Goal: Task Accomplishment & Management: Use online tool/utility

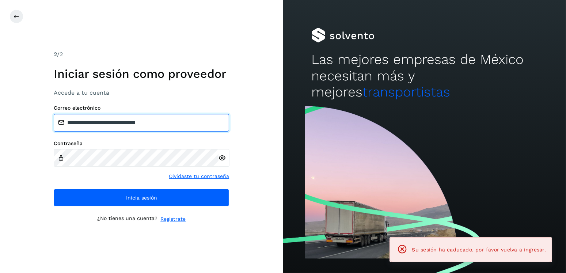
drag, startPoint x: 193, startPoint y: 118, endPoint x: 106, endPoint y: 114, distance: 87.7
click at [106, 114] on input "**********" at bounding box center [141, 123] width 175 height 18
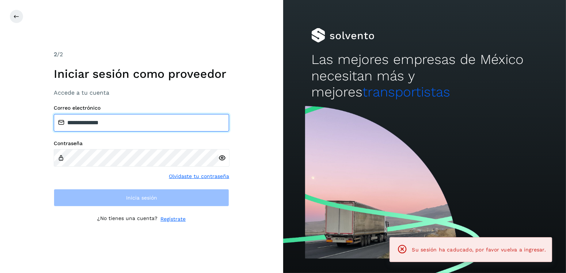
type input "**********"
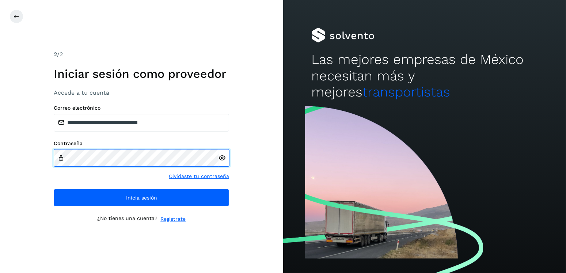
click at [41, 156] on div "**********" at bounding box center [141, 136] width 283 height 273
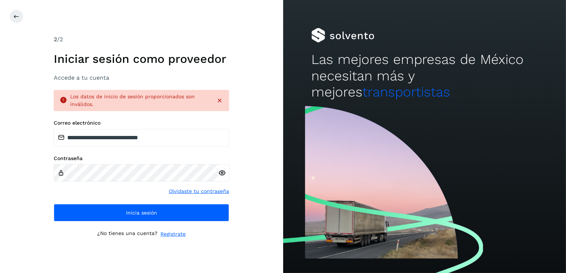
click at [219, 173] on icon at bounding box center [222, 173] width 8 height 8
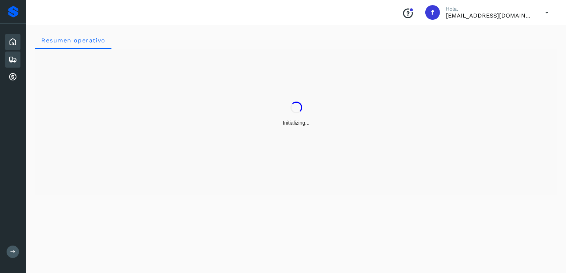
click at [12, 57] on icon at bounding box center [12, 59] width 9 height 9
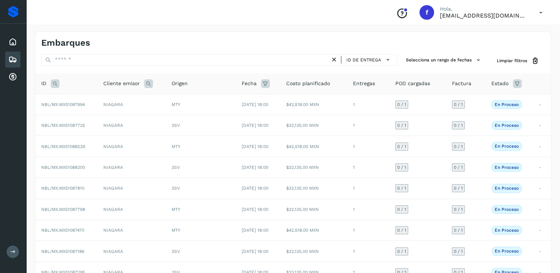
click at [52, 82] on icon at bounding box center [55, 83] width 9 height 9
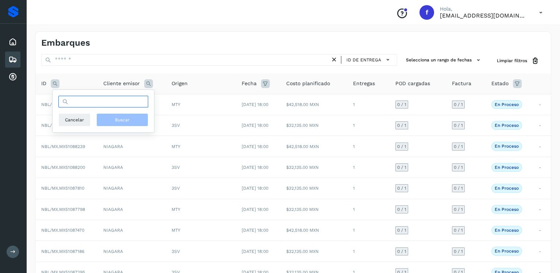
click at [88, 98] on input "text" at bounding box center [103, 102] width 90 height 12
type input "********"
click at [110, 113] on button "Buscar" at bounding box center [122, 119] width 52 height 13
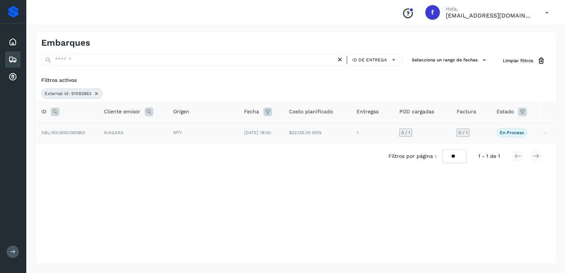
click at [257, 134] on span "[DATE] 18:00" at bounding box center [257, 132] width 27 height 5
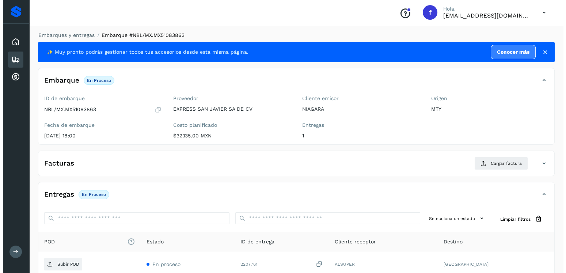
scroll to position [74, 0]
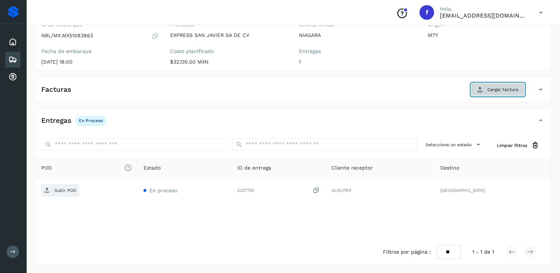
click at [494, 92] on span "Cargar factura" at bounding box center [503, 89] width 31 height 7
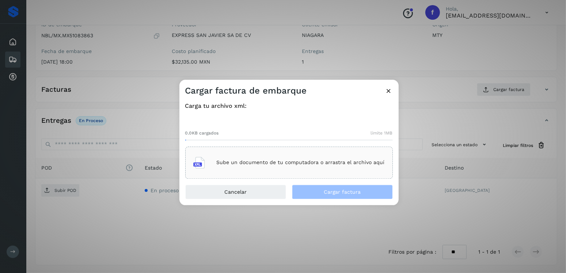
click at [279, 156] on div "Sube un documento de tu computadora o arrastra el archivo aquí" at bounding box center [288, 163] width 191 height 20
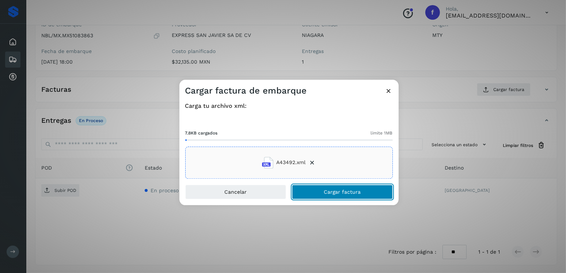
click at [353, 189] on span "Cargar factura" at bounding box center [342, 191] width 37 height 5
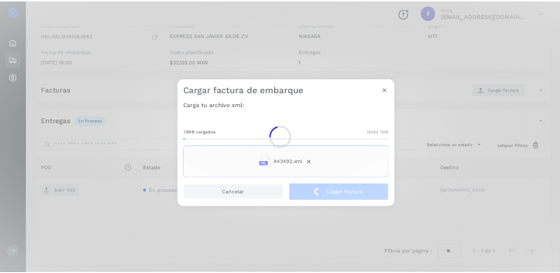
scroll to position [73, 0]
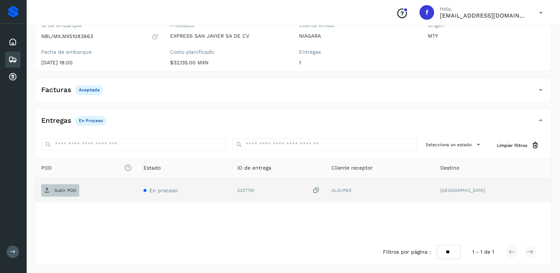
click at [77, 184] on span "Subir POD" at bounding box center [60, 190] width 38 height 12
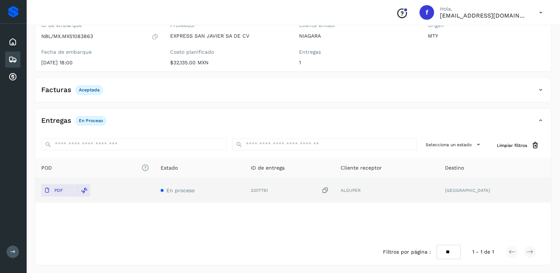
click at [11, 59] on icon at bounding box center [12, 59] width 9 height 9
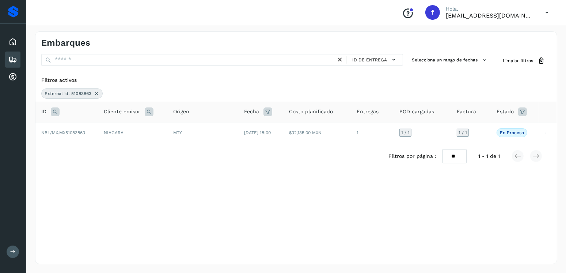
click at [94, 91] on icon at bounding box center [96, 94] width 6 height 6
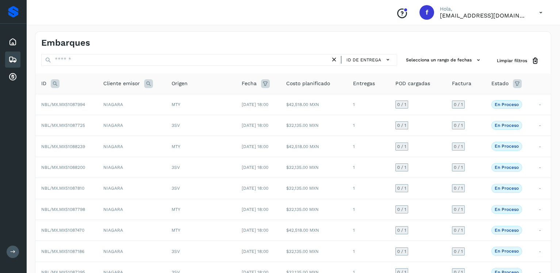
click at [53, 84] on icon at bounding box center [55, 83] width 9 height 9
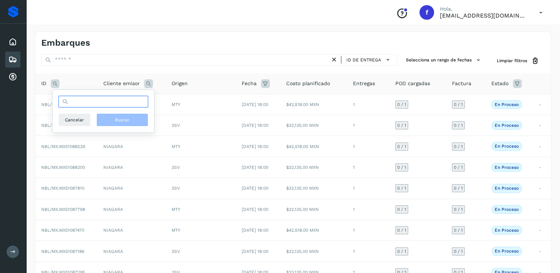
click at [79, 102] on input "text" at bounding box center [103, 102] width 90 height 12
type input "********"
click at [120, 114] on button "Buscar" at bounding box center [122, 119] width 52 height 13
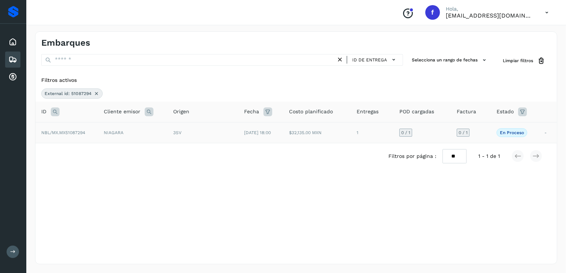
click at [111, 134] on td "NIAGARA" at bounding box center [132, 132] width 69 height 21
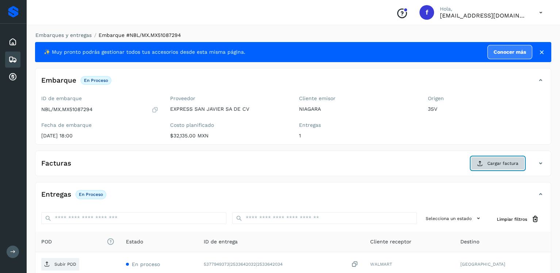
click at [479, 160] on icon at bounding box center [480, 163] width 6 height 6
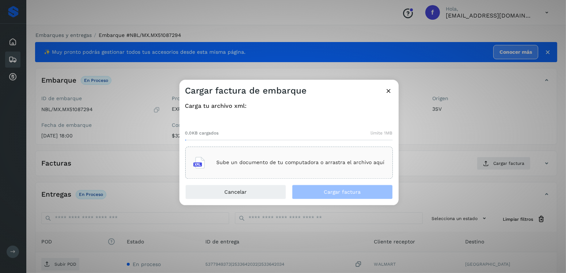
click at [278, 171] on div "Sube un documento de tu computadora o arrastra el archivo aquí" at bounding box center [288, 163] width 191 height 20
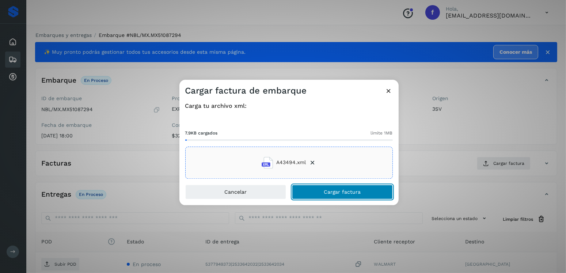
click at [335, 186] on button "Cargar factura" at bounding box center [342, 191] width 101 height 15
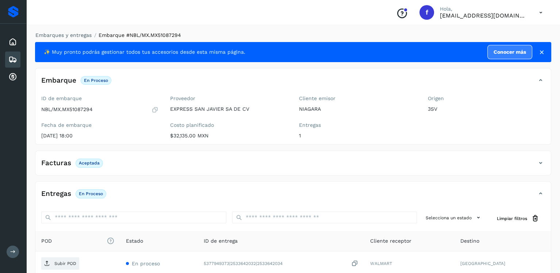
scroll to position [73, 0]
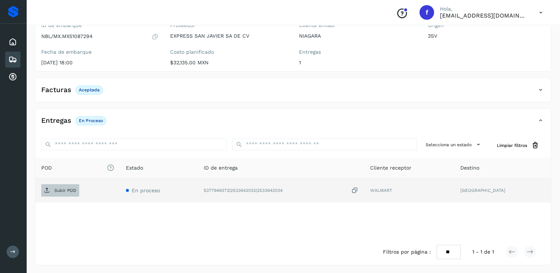
click at [61, 194] on span "Subir POD" at bounding box center [60, 190] width 38 height 12
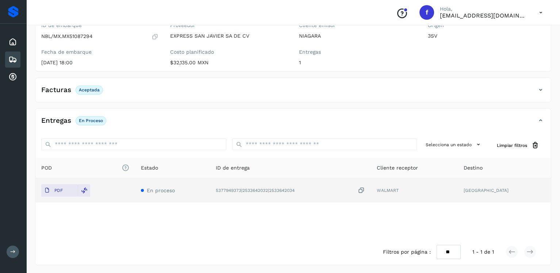
click at [16, 55] on icon at bounding box center [12, 59] width 9 height 9
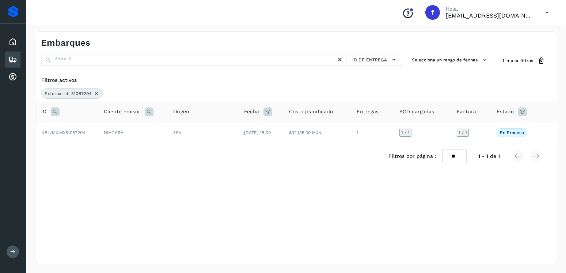
click at [94, 93] on icon at bounding box center [96, 94] width 6 height 6
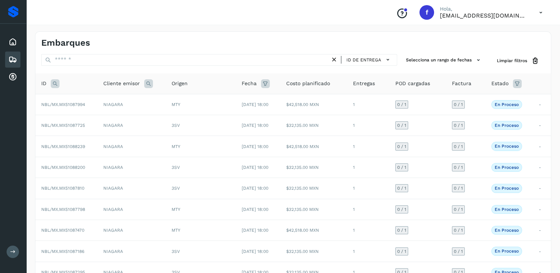
click at [56, 85] on icon at bounding box center [55, 83] width 9 height 9
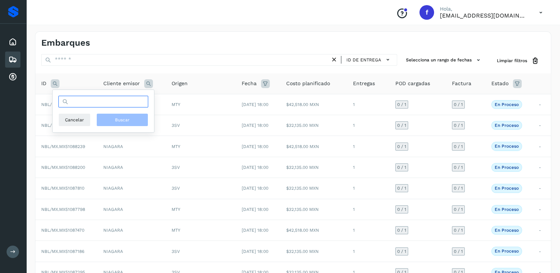
click at [91, 98] on input "text" at bounding box center [103, 102] width 90 height 12
type input "********"
click at [119, 119] on span "Buscar" at bounding box center [122, 119] width 15 height 7
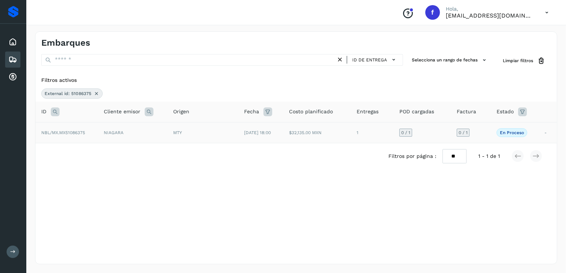
click at [173, 132] on span "MTY" at bounding box center [177, 132] width 9 height 5
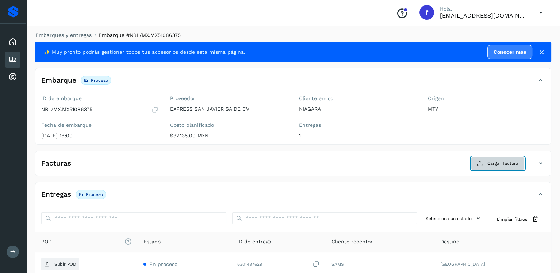
click at [482, 164] on icon at bounding box center [480, 163] width 6 height 6
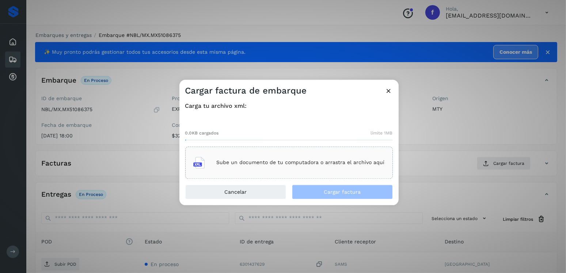
click at [269, 160] on p "Sube un documento de tu computadora o arrastra el archivo aquí" at bounding box center [301, 163] width 168 height 6
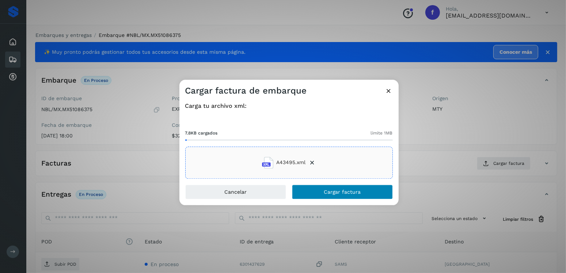
click at [324, 184] on div "Cargar factura de embarque Carga tu archivo xml: 7.8KB cargados límite 1MB A434…" at bounding box center [288, 142] width 219 height 125
click at [326, 186] on button "Cargar factura" at bounding box center [342, 191] width 101 height 15
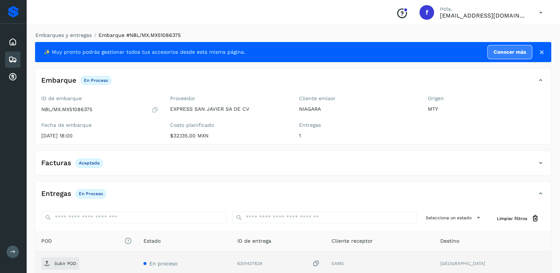
scroll to position [73, 0]
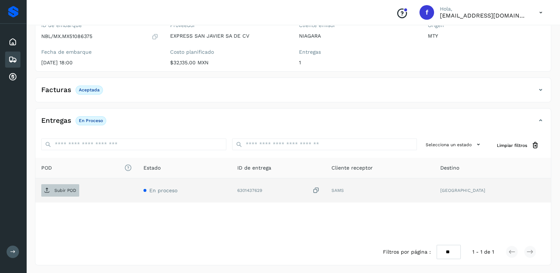
click at [56, 186] on span "Subir POD" at bounding box center [60, 190] width 38 height 12
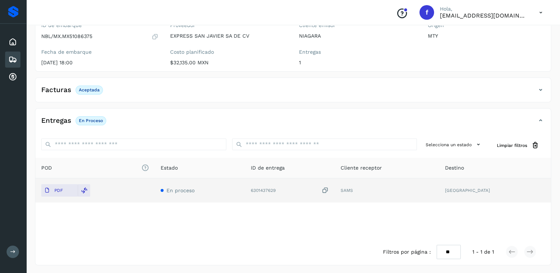
click at [12, 60] on icon at bounding box center [12, 59] width 9 height 9
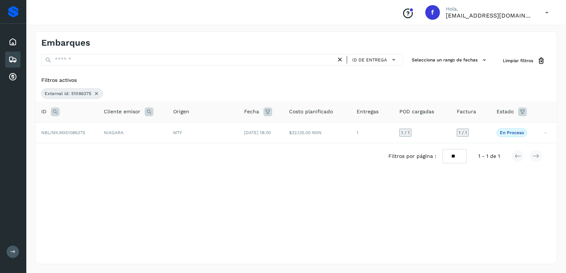
click at [96, 93] on icon at bounding box center [96, 94] width 6 height 6
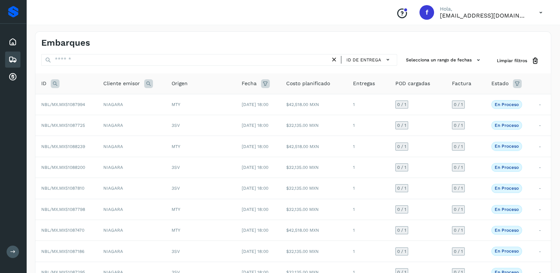
click at [55, 86] on icon at bounding box center [55, 83] width 9 height 9
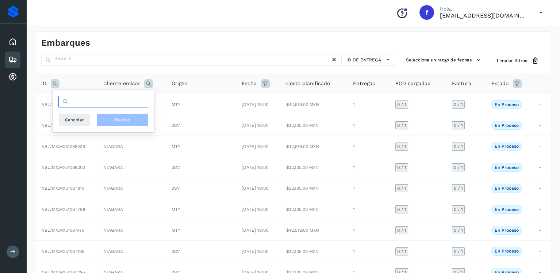
click at [88, 100] on input "text" at bounding box center [103, 102] width 90 height 12
type input "********"
click at [137, 123] on button "Buscar" at bounding box center [122, 119] width 52 height 13
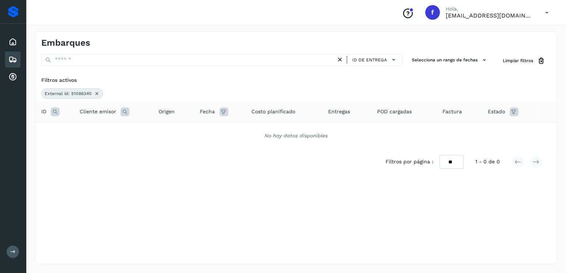
click at [98, 92] on icon at bounding box center [97, 94] width 6 height 6
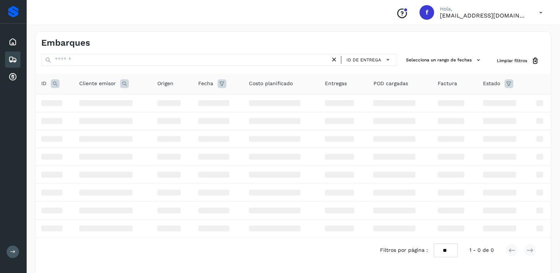
click at [56, 81] on icon at bounding box center [55, 83] width 9 height 9
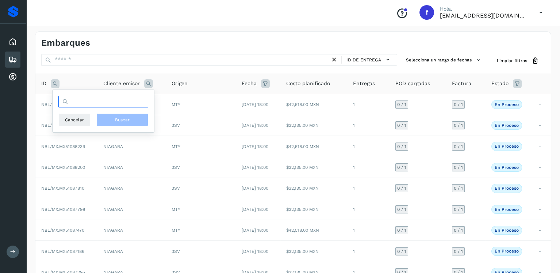
click at [79, 96] on input "text" at bounding box center [103, 102] width 90 height 12
type input "********"
click at [111, 122] on button "Buscar" at bounding box center [122, 119] width 52 height 13
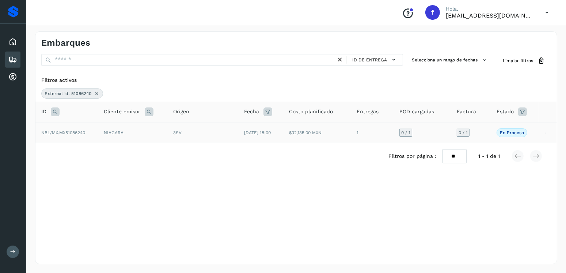
click at [179, 133] on span "3SV" at bounding box center [177, 132] width 8 height 5
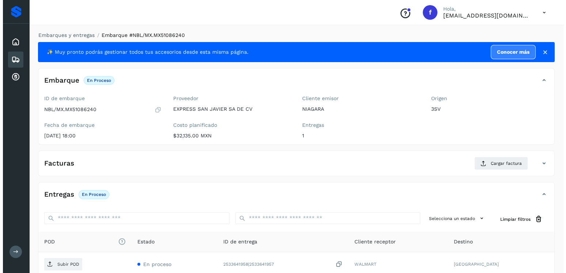
scroll to position [74, 0]
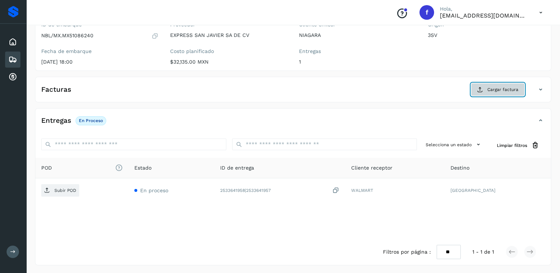
click at [485, 93] on button "Cargar factura" at bounding box center [498, 89] width 54 height 13
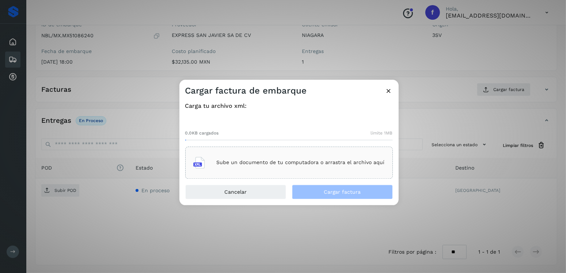
click at [298, 151] on div "Sube un documento de tu computadora o arrastra el archivo aquí" at bounding box center [288, 162] width 207 height 32
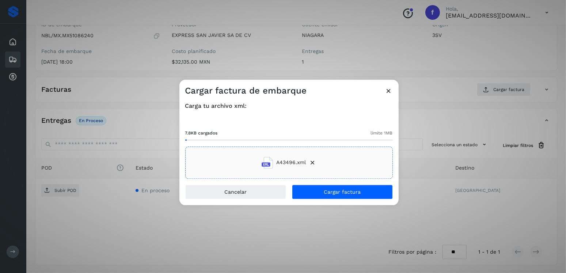
click at [336, 183] on div "Carga tu archivo xml: 7.8KB cargados límite 1MB A43496.xml" at bounding box center [288, 140] width 219 height 88
click at [337, 184] on div "Carga tu archivo xml: 7.8KB cargados límite 1MB A43496.xml" at bounding box center [288, 140] width 219 height 88
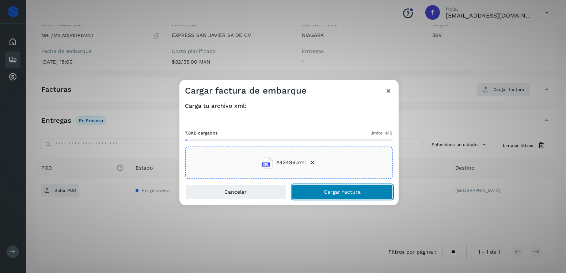
click at [340, 185] on button "Cargar factura" at bounding box center [342, 191] width 101 height 15
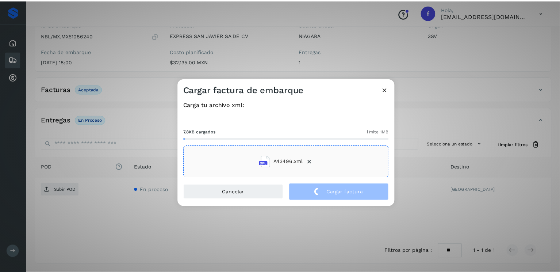
scroll to position [73, 0]
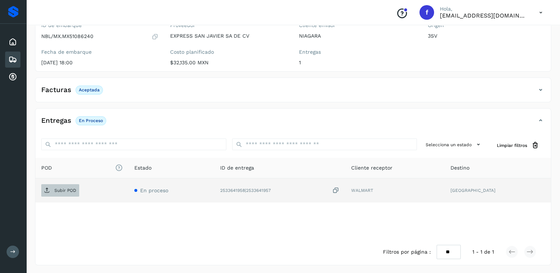
click at [57, 191] on p "Subir POD" at bounding box center [65, 190] width 22 height 5
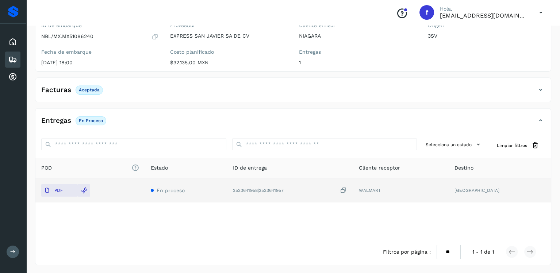
click at [14, 61] on icon at bounding box center [12, 59] width 9 height 9
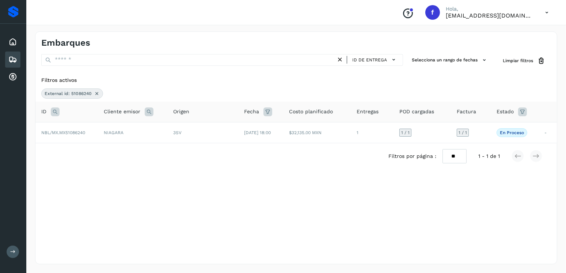
click at [94, 91] on icon at bounding box center [97, 94] width 6 height 6
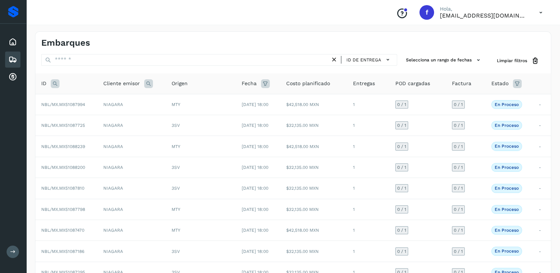
click at [48, 83] on div "ID" at bounding box center [66, 83] width 50 height 9
click at [51, 81] on icon at bounding box center [55, 83] width 9 height 9
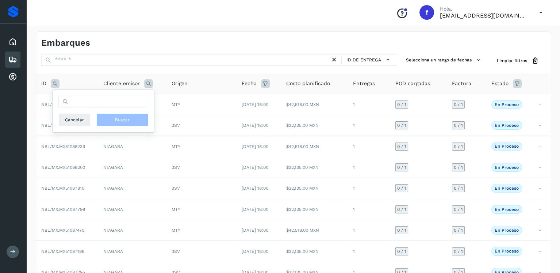
click at [96, 98] on div "Cancelar Buscar" at bounding box center [104, 111] width 102 height 42
click at [97, 98] on input "text" at bounding box center [103, 102] width 90 height 12
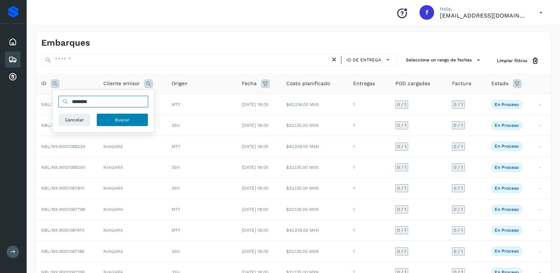
type input "********"
click at [123, 117] on span "Buscar" at bounding box center [122, 119] width 15 height 7
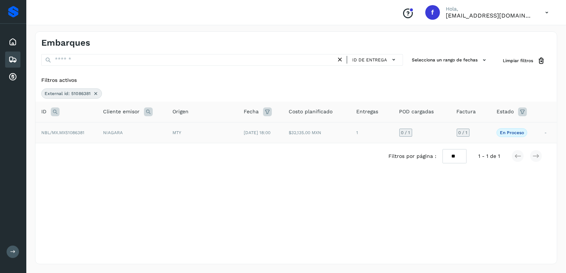
click at [186, 135] on td "MTY" at bounding box center [202, 132] width 71 height 21
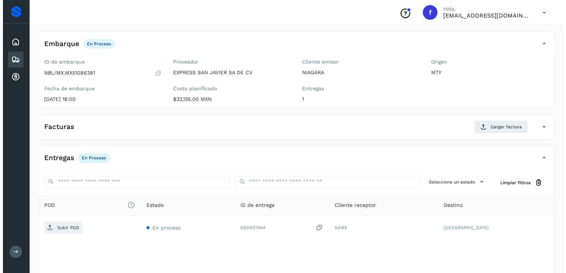
scroll to position [74, 0]
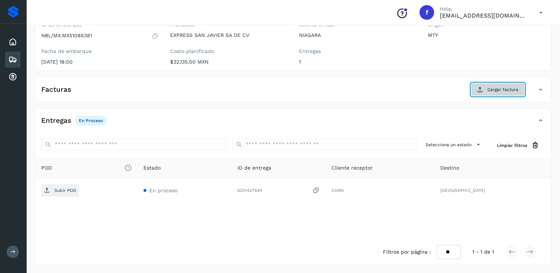
click at [512, 89] on span "Cargar factura" at bounding box center [503, 89] width 31 height 7
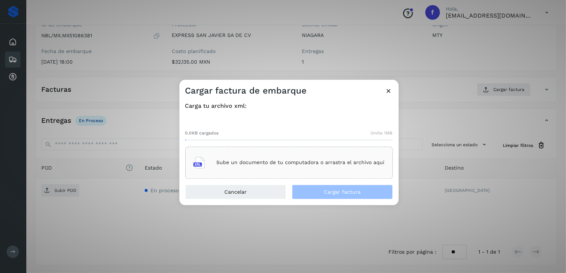
click at [304, 151] on div "Sube un documento de tu computadora o arrastra el archivo aquí" at bounding box center [288, 162] width 207 height 32
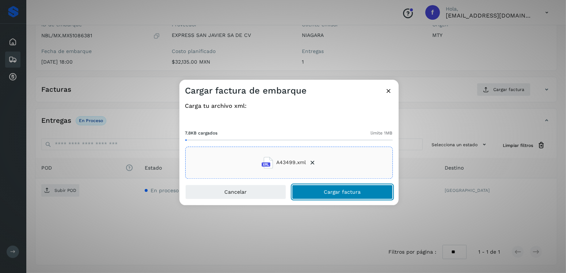
click at [347, 187] on button "Cargar factura" at bounding box center [342, 191] width 101 height 15
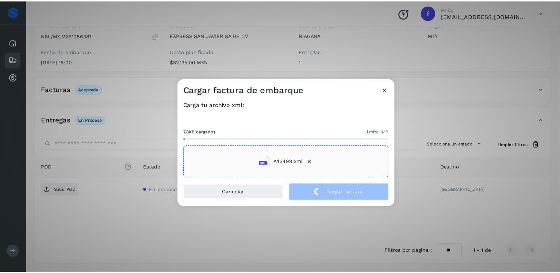
scroll to position [73, 0]
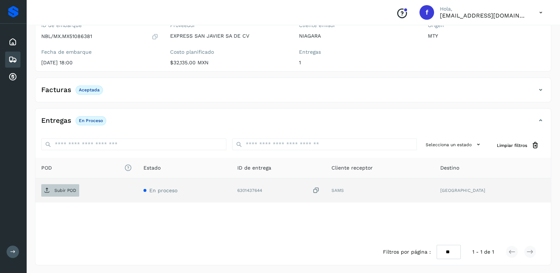
click at [64, 189] on p "Subir POD" at bounding box center [65, 190] width 22 height 5
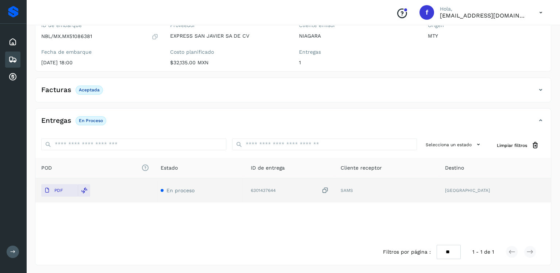
click at [18, 57] on div "Embarques" at bounding box center [12, 59] width 15 height 16
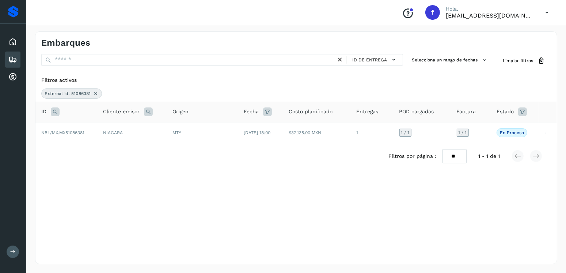
click at [93, 92] on icon at bounding box center [96, 94] width 6 height 6
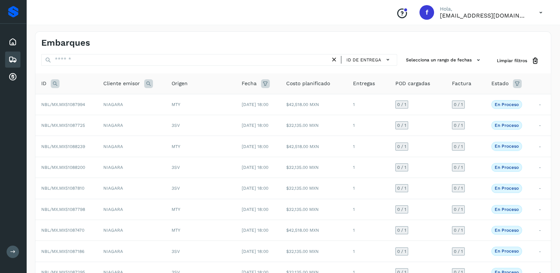
click at [516, 82] on icon at bounding box center [517, 83] width 9 height 9
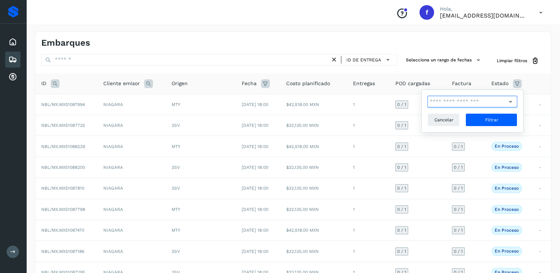
click at [486, 105] on input "text" at bounding box center [467, 102] width 79 height 12
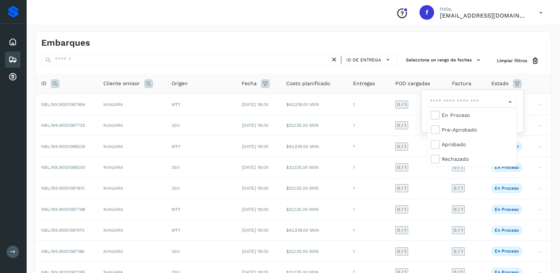
click at [507, 102] on div at bounding box center [280, 136] width 560 height 273
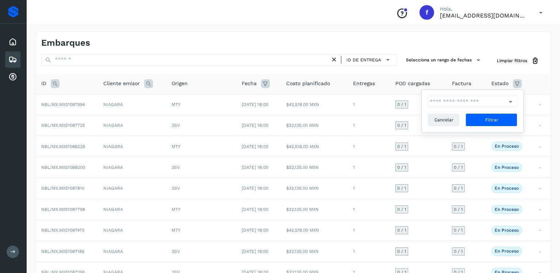
click at [510, 103] on icon at bounding box center [510, 102] width 8 height 8
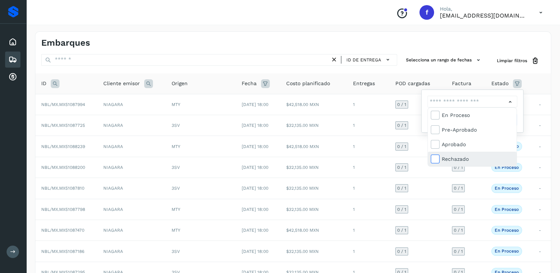
click at [436, 158] on icon at bounding box center [434, 158] width 7 height 7
type input "**********"
click at [521, 116] on div at bounding box center [280, 136] width 560 height 273
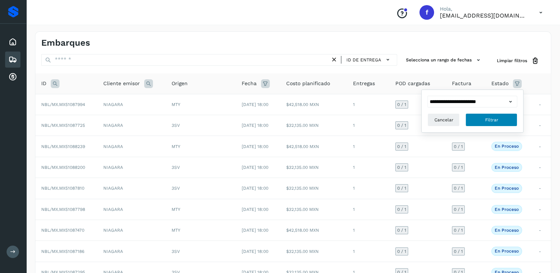
click at [483, 123] on button "Filtrar" at bounding box center [492, 119] width 52 height 13
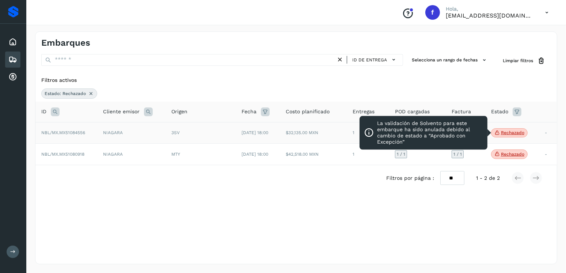
click at [515, 130] on p "Rechazado" at bounding box center [512, 132] width 23 height 5
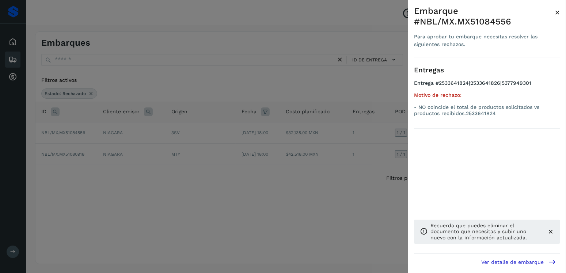
click at [261, 158] on div at bounding box center [283, 136] width 566 height 273
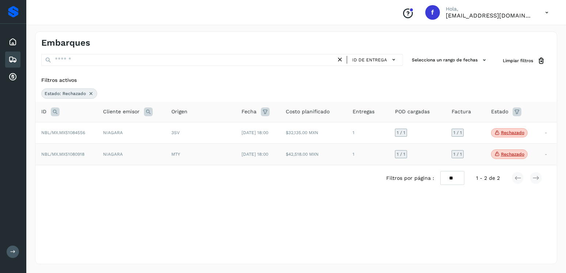
click at [498, 154] on span "Rechazado" at bounding box center [509, 153] width 37 height 9
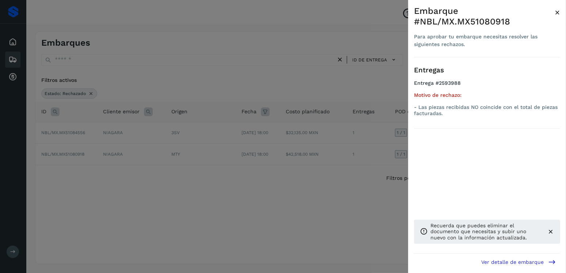
click at [243, 156] on div at bounding box center [283, 136] width 566 height 273
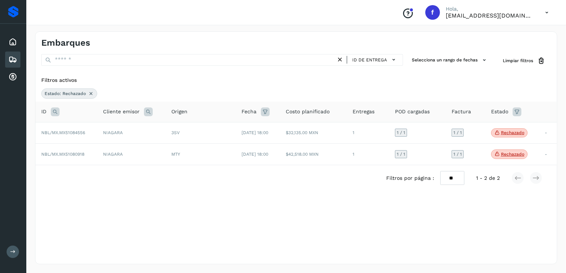
click at [11, 60] on icon at bounding box center [12, 59] width 9 height 9
